Goal: Task Accomplishment & Management: Manage account settings

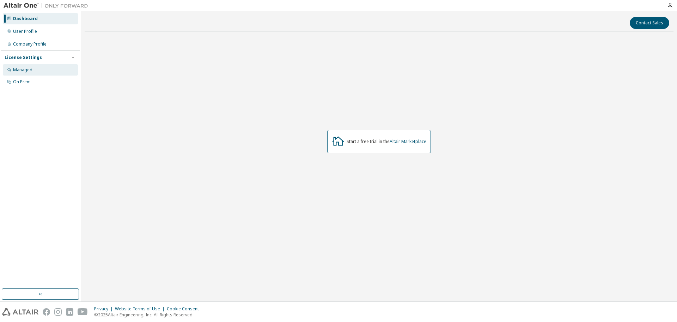
click at [29, 71] on div "Managed" at bounding box center [22, 70] width 19 height 6
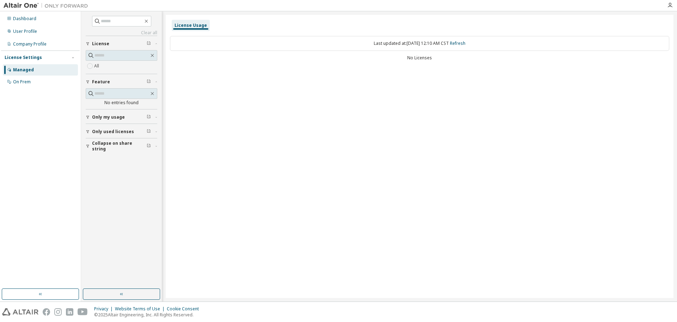
click at [99, 41] on span "License" at bounding box center [100, 44] width 17 height 6
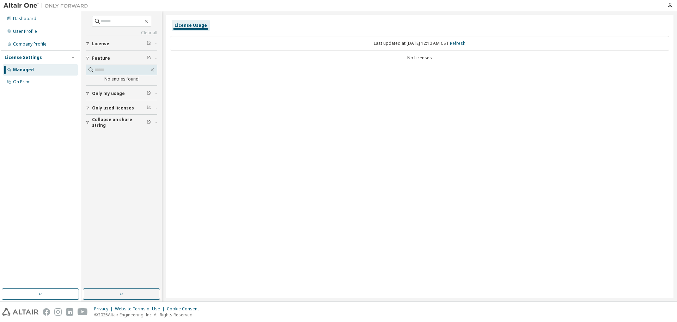
click at [100, 41] on span "License" at bounding box center [100, 44] width 17 height 6
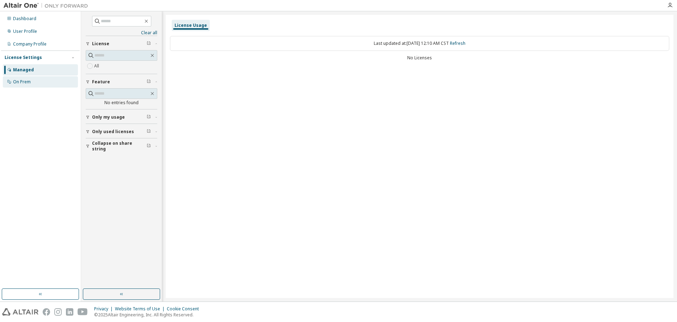
click at [18, 87] on div "On Prem" at bounding box center [40, 81] width 75 height 11
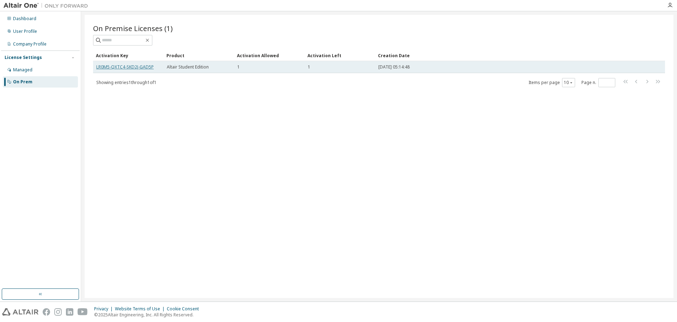
click at [121, 68] on link "LR0M5-QXTC4-SKD2J-GAD5P" at bounding box center [125, 67] width 58 height 6
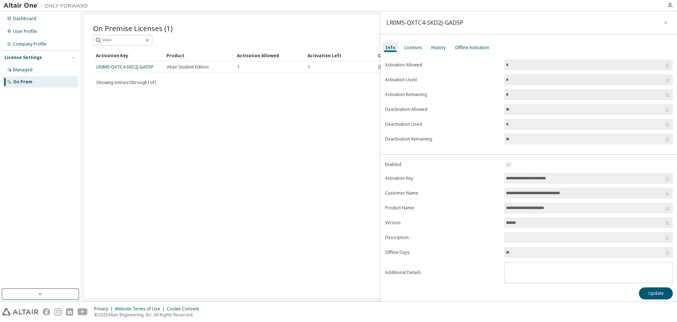
click at [666, 79] on icon at bounding box center [668, 79] width 4 height 5
click at [529, 99] on span "*" at bounding box center [589, 94] width 169 height 11
click at [512, 106] on input "**" at bounding box center [585, 109] width 158 height 7
click at [413, 49] on div "Licenses" at bounding box center [414, 48] width 18 height 6
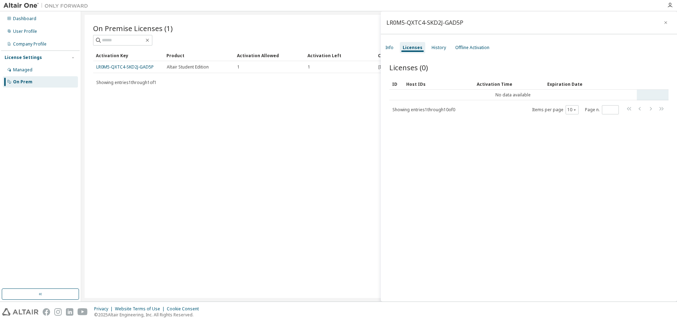
click at [572, 91] on td "No data available" at bounding box center [514, 95] width 248 height 11
click at [587, 90] on td "No data available" at bounding box center [514, 95] width 248 height 11
click at [44, 55] on div "License Settings" at bounding box center [41, 57] width 72 height 6
click at [47, 137] on div "Dashboard User Profile Company Profile License Settings Managed On Prem" at bounding box center [40, 149] width 79 height 275
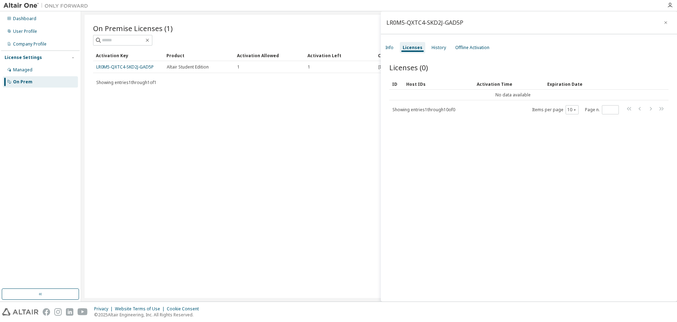
click at [505, 85] on div "Activation Time" at bounding box center [509, 83] width 65 height 11
click at [441, 49] on div "History" at bounding box center [439, 48] width 14 height 6
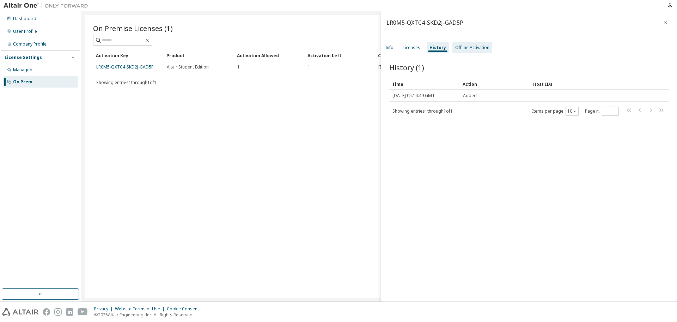
click at [470, 49] on div "Offline Activation" at bounding box center [472, 48] width 34 height 6
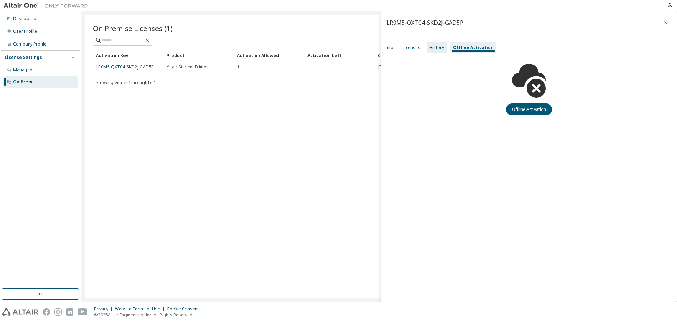
click at [441, 53] on div "History" at bounding box center [437, 47] width 20 height 11
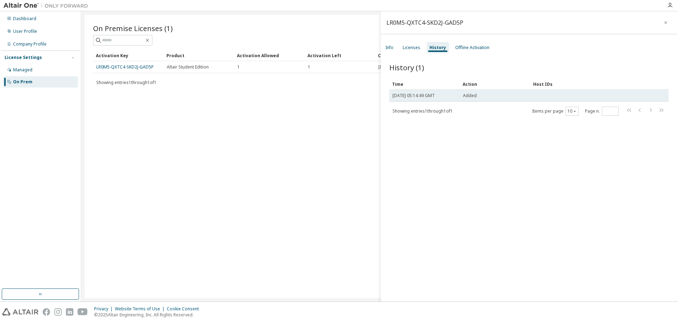
click at [434, 98] on span "Thu, 02 Oct 2025 05:14:49 GMT" at bounding box center [414, 96] width 42 height 6
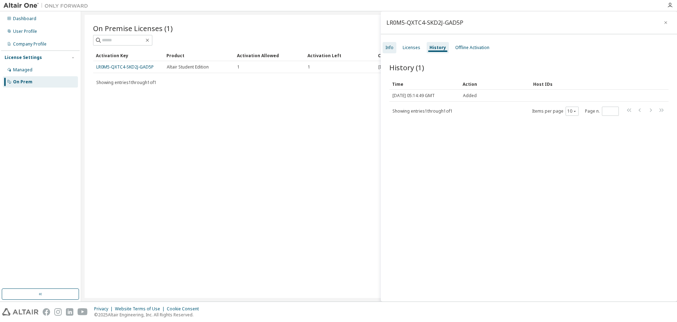
click at [395, 47] on div "Info" at bounding box center [390, 47] width 14 height 11
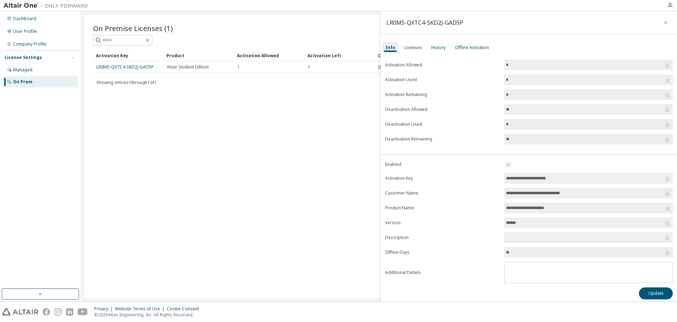
click at [531, 177] on input "**********" at bounding box center [585, 178] width 158 height 7
click at [546, 205] on input "**********" at bounding box center [585, 207] width 158 height 7
click at [522, 237] on input "text" at bounding box center [585, 237] width 158 height 7
click at [524, 263] on textarea at bounding box center [589, 271] width 168 height 18
click at [522, 181] on input "**********" at bounding box center [585, 178] width 158 height 7
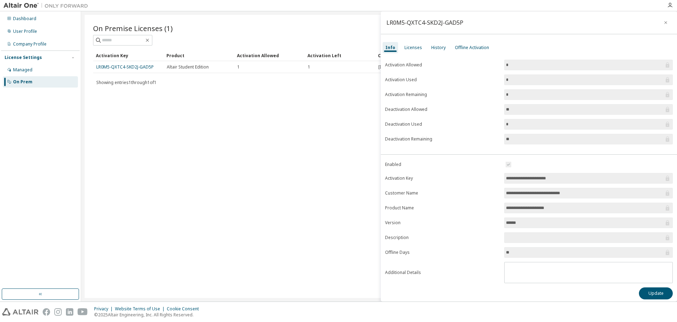
click at [528, 193] on input "**********" at bounding box center [585, 192] width 158 height 7
click at [616, 205] on input "**********" at bounding box center [585, 207] width 158 height 7
click at [417, 49] on div "Licenses" at bounding box center [414, 48] width 18 height 6
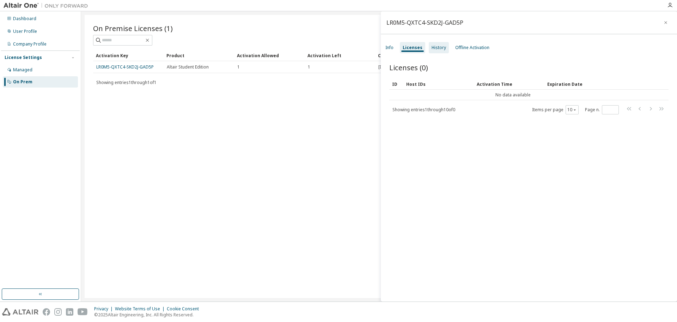
click at [434, 44] on div "History" at bounding box center [439, 47] width 20 height 11
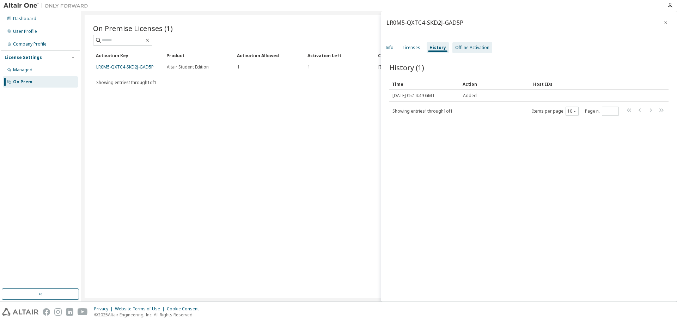
click at [463, 42] on div "Offline Activation" at bounding box center [473, 47] width 40 height 11
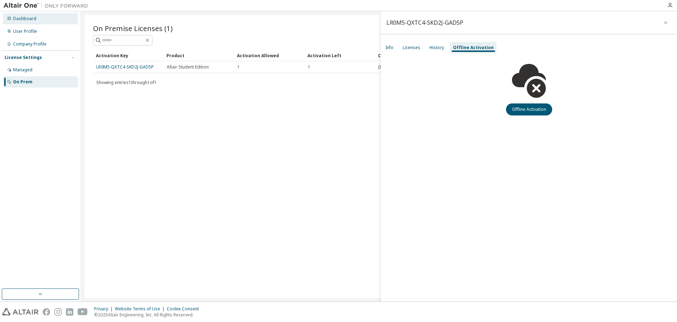
click at [30, 21] on div "Dashboard" at bounding box center [24, 19] width 23 height 6
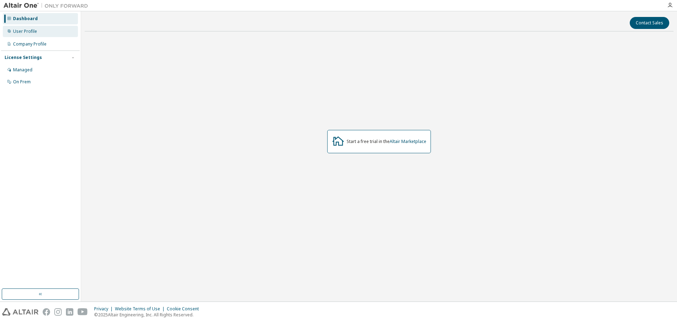
click at [36, 31] on div "User Profile" at bounding box center [25, 32] width 24 height 6
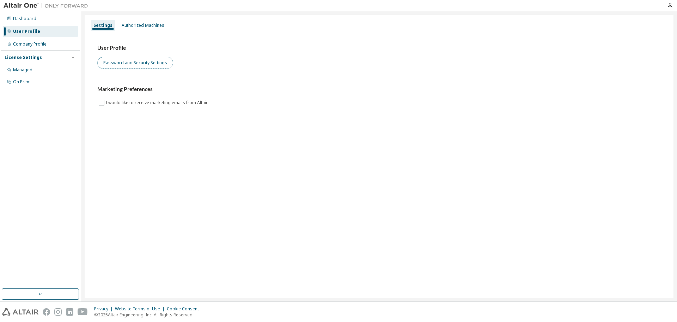
click at [142, 60] on button "Password and Security Settings" at bounding box center [135, 63] width 76 height 12
click at [143, 22] on div "Authorized Machines" at bounding box center [143, 25] width 48 height 11
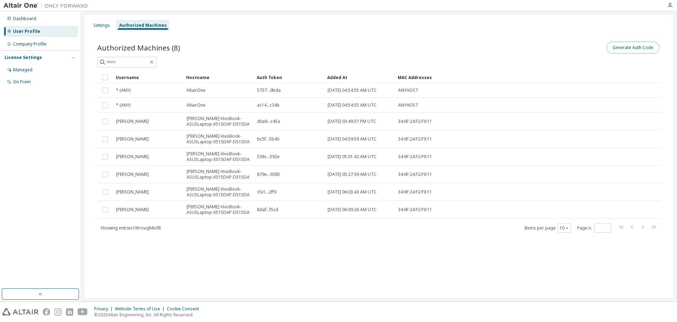
click at [654, 45] on button "Generate Auth Code" at bounding box center [633, 48] width 53 height 12
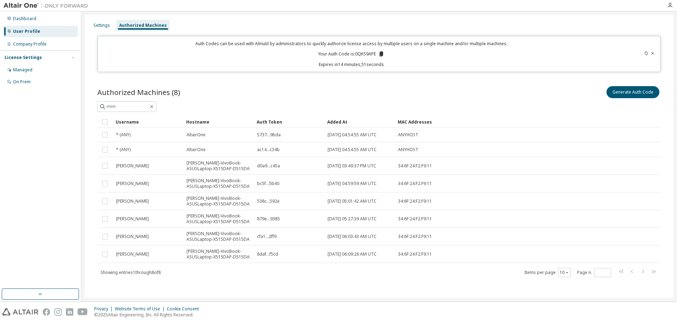
click at [372, 52] on p "Your Auth Code is: 0QKS9APE" at bounding box center [351, 54] width 66 height 6
click at [381, 54] on icon at bounding box center [382, 54] width 4 height 5
click at [9, 103] on div "Dashboard User Profile Company Profile License Settings Managed On Prem" at bounding box center [40, 149] width 79 height 275
click at [651, 54] on icon at bounding box center [653, 53] width 4 height 4
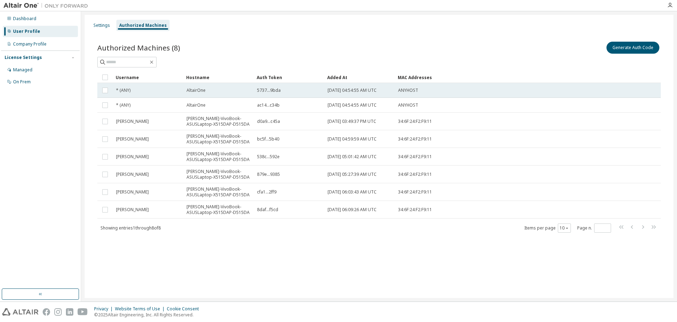
click at [153, 94] on td "* (ANY)" at bounding box center [148, 90] width 71 height 15
click at [271, 90] on span "5737...9bda" at bounding box center [269, 90] width 24 height 6
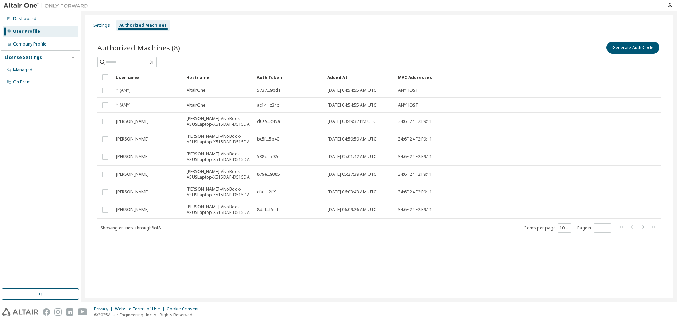
click at [271, 90] on span "5737...9bda" at bounding box center [269, 90] width 24 height 6
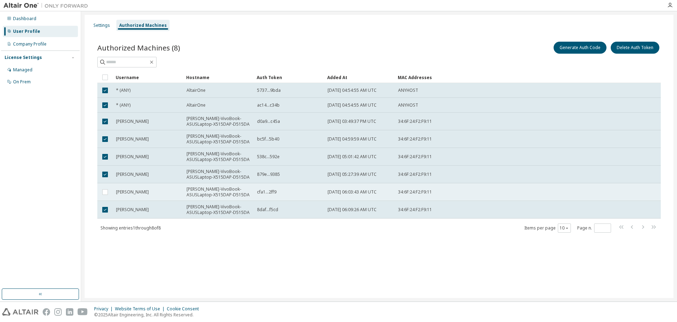
click at [102, 198] on td at bounding box center [105, 192] width 16 height 18
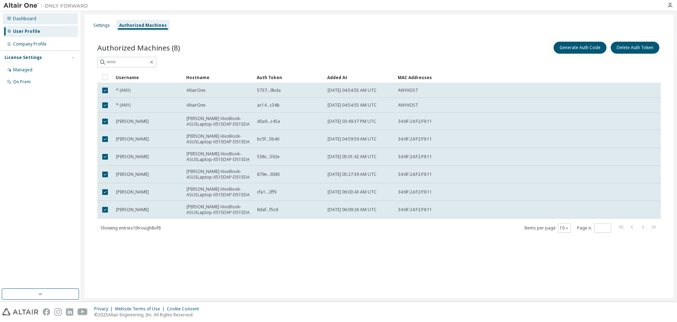
click at [20, 19] on div "Dashboard" at bounding box center [24, 19] width 23 height 6
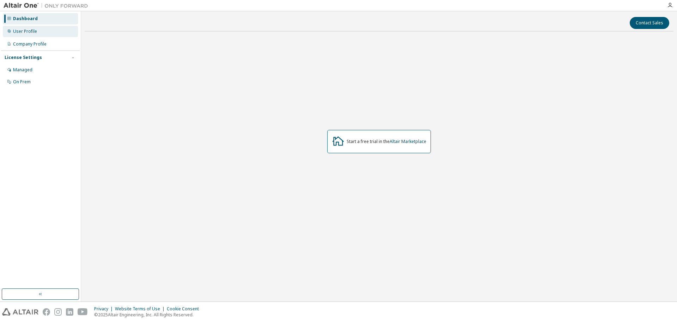
click at [23, 34] on div "User Profile" at bounding box center [40, 31] width 75 height 11
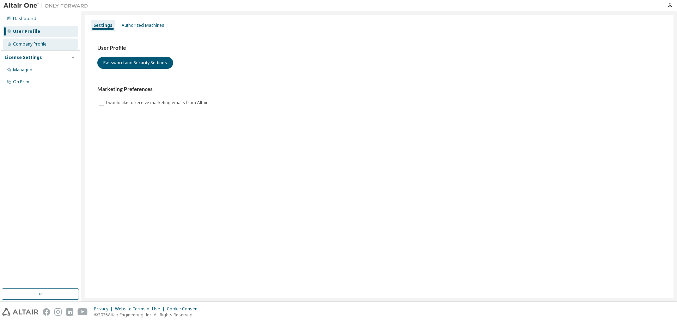
click at [24, 42] on div "Company Profile" at bounding box center [30, 44] width 34 height 6
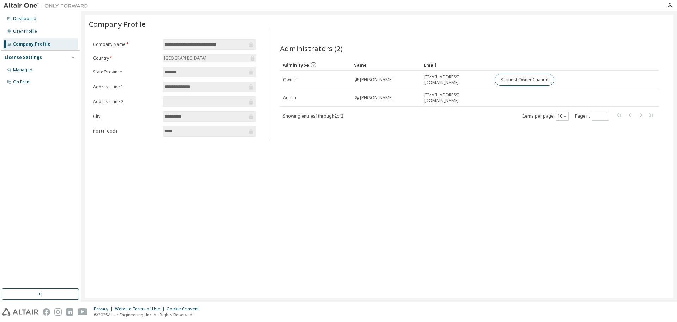
click at [208, 89] on input "**********" at bounding box center [205, 86] width 83 height 7
click at [206, 101] on input "text" at bounding box center [205, 101] width 83 height 7
click at [204, 113] on input "**********" at bounding box center [205, 116] width 83 height 7
click at [207, 134] on input "*****" at bounding box center [205, 131] width 83 height 7
click at [31, 70] on div "Managed" at bounding box center [22, 70] width 19 height 6
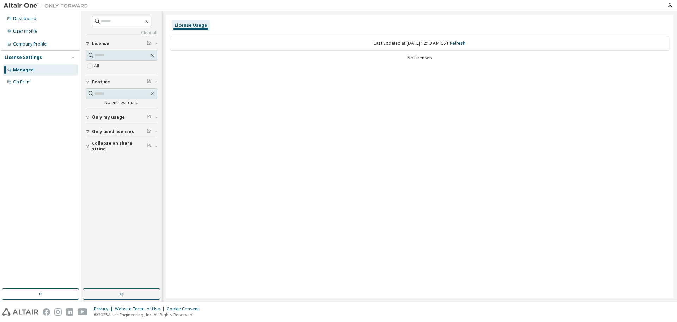
click at [150, 40] on button "License" at bounding box center [122, 44] width 72 height 16
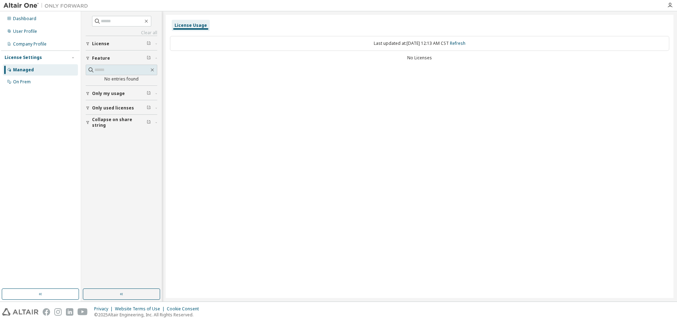
click at [150, 40] on button "License" at bounding box center [122, 44] width 72 height 16
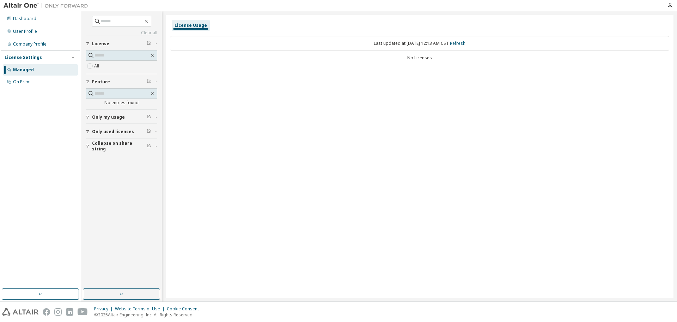
click at [133, 131] on div "Only used licenses" at bounding box center [123, 132] width 63 height 6
click at [147, 31] on link "Clear all" at bounding box center [122, 33] width 72 height 6
click at [130, 22] on input "text" at bounding box center [122, 21] width 42 height 7
type input "**********"
